Goal: Task Accomplishment & Management: Manage account settings

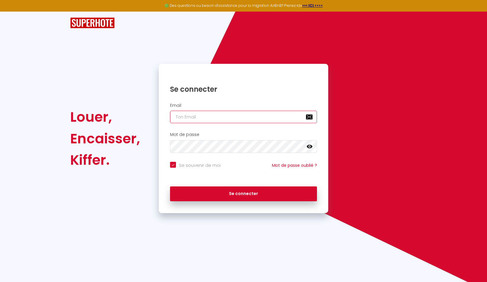
type input "[EMAIL_ADDRESS][DOMAIN_NAME]"
click at [244, 193] on button "Se connecter" at bounding box center [243, 193] width 147 height 15
checkbox input "true"
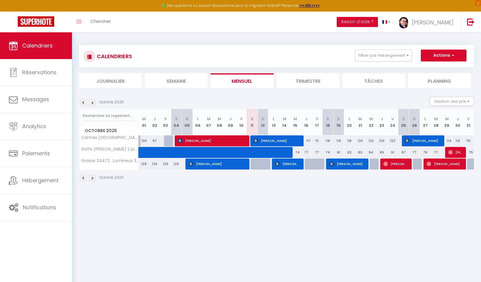
click at [199, 137] on span "[PERSON_NAME]" at bounding box center [212, 140] width 68 height 11
select select "OK"
select select "KO"
select select "0"
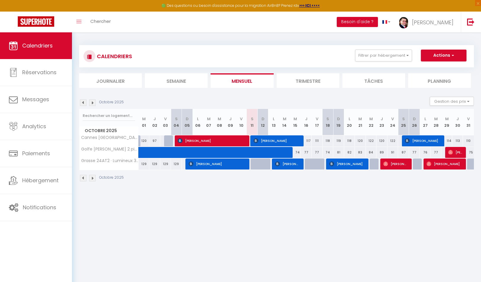
select select "1"
select select
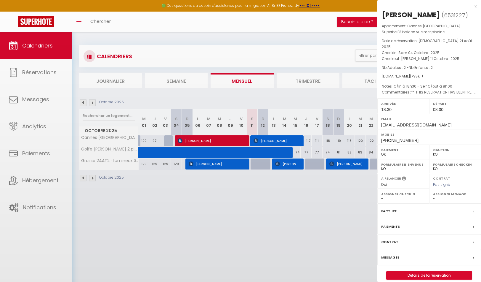
select select "28463"
select select "30622"
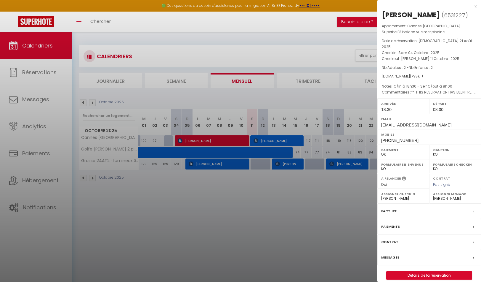
click at [405, 271] on link "Détails de la réservation" at bounding box center [429, 275] width 85 height 8
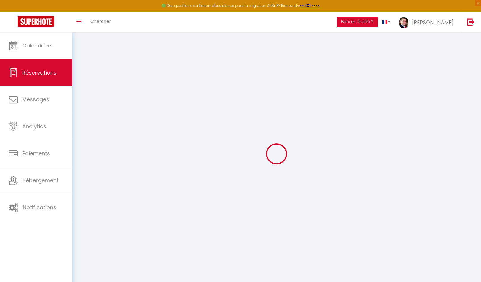
type input "[PERSON_NAME]"
type input "Savill"
type input "[EMAIL_ADDRESS][DOMAIN_NAME]"
type input "[PHONE_NUMBER]"
type input "."
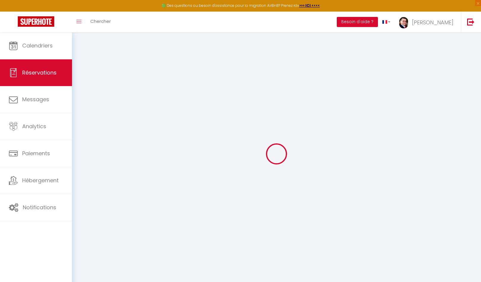
select select "CH"
type input "119.05"
select select "43697"
select select "1"
select select
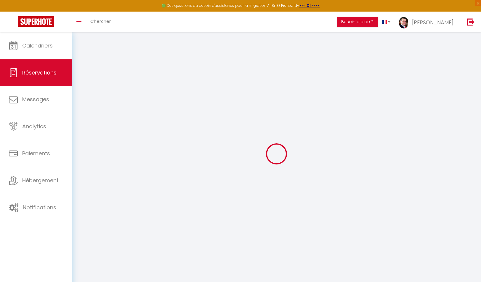
select select
type input "2"
select select "12"
select select
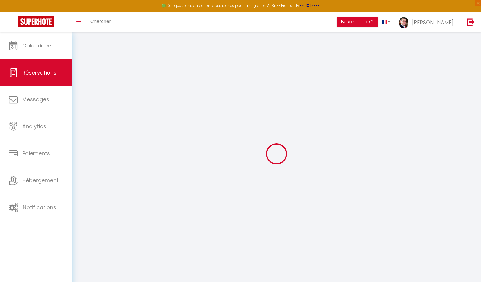
type input "733"
checkbox input "true"
type input "0"
select select "2"
type input "0"
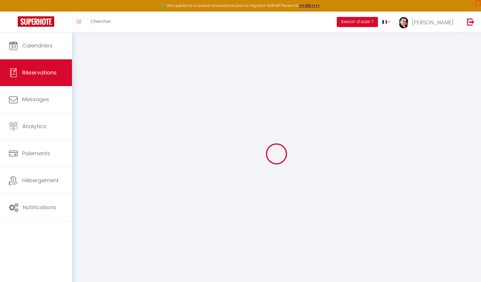
type input "0"
select select
select select "14"
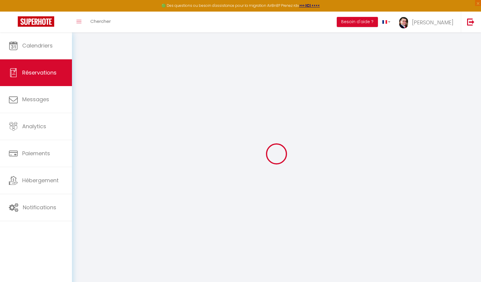
checkbox input "true"
select select
checkbox input "true"
select select
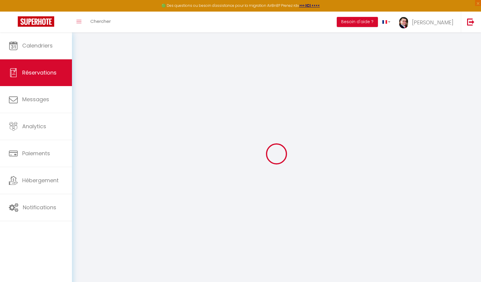
select select
checkbox input "true"
select select
checkbox input "true"
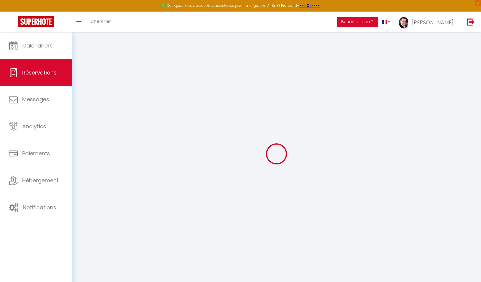
type textarea "** THIS RESERVATION HAS BEEN PRE-PAID ** BOOKING NOTE : Payment charge is EUR 1…"
type textarea "C/in à 18h30 - Self C/out à 8h00"
type input "60"
select select
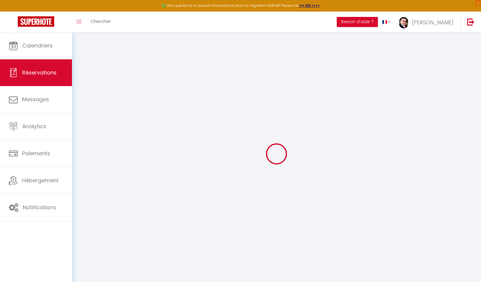
checkbox input "true"
select select "18:30"
select select "08:00"
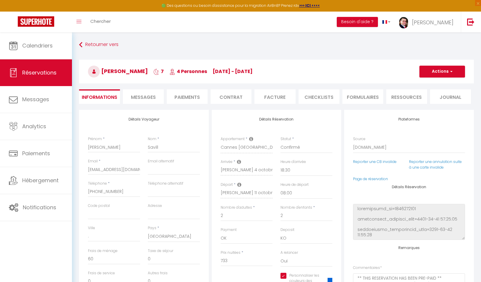
click at [434, 78] on h3 "[PERSON_NAME] 7 4 Personnes [DATE] - [DATE]" at bounding box center [276, 72] width 395 height 24
click at [435, 73] on button "Actions" at bounding box center [443, 72] width 46 height 12
click at [434, 82] on link "Enregistrer" at bounding box center [436, 85] width 47 height 8
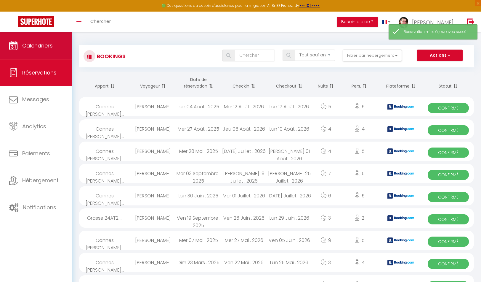
click at [50, 50] on link "Calendriers" at bounding box center [36, 45] width 72 height 27
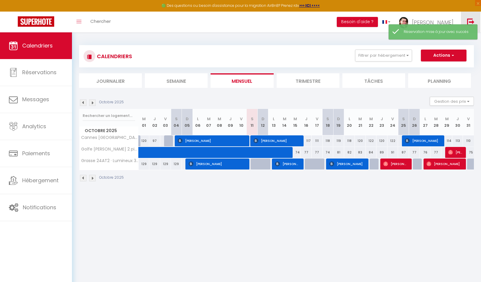
click at [472, 23] on img at bounding box center [470, 21] width 7 height 7
